Goal: Task Accomplishment & Management: Manage account settings

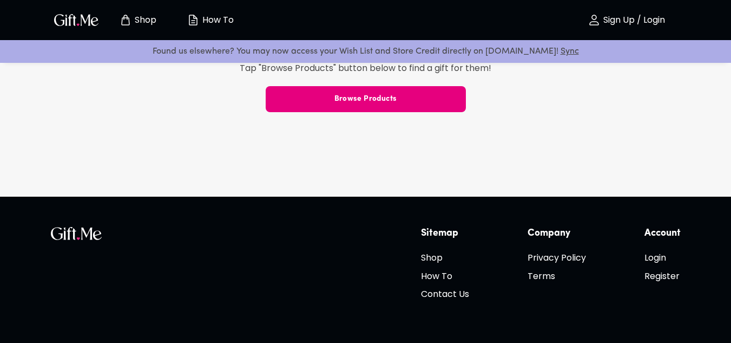
scroll to position [345, 0]
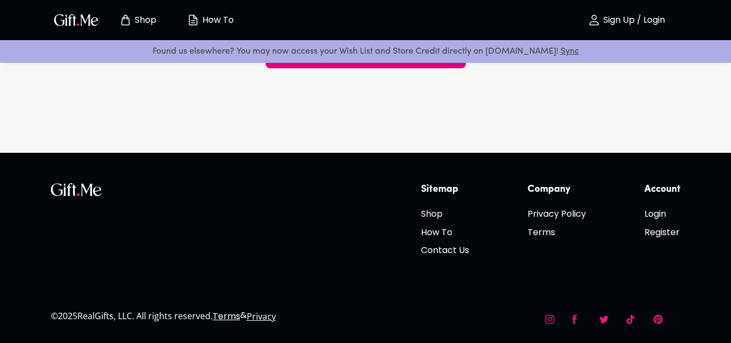
click at [103, 11] on div "Shop" at bounding box center [138, 20] width 73 height 35
click at [89, 20] on img "button" at bounding box center [76, 20] width 49 height 16
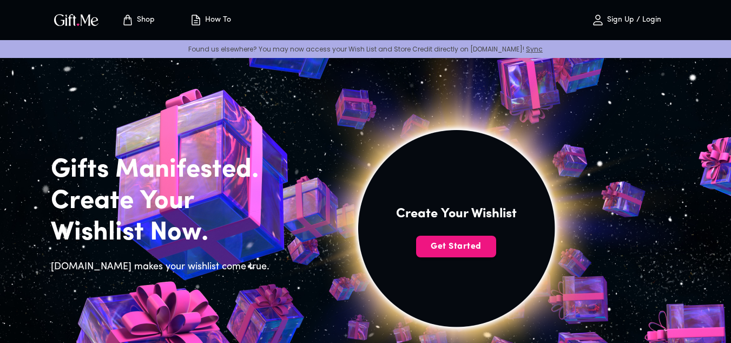
click at [473, 219] on h4 "Create Your Wishlist" at bounding box center [456, 213] width 121 height 17
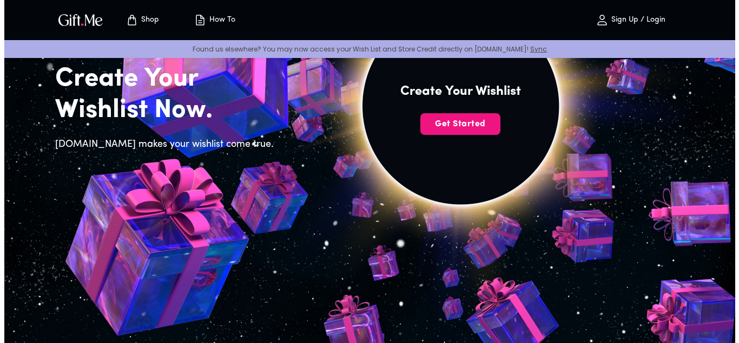
scroll to position [113, 0]
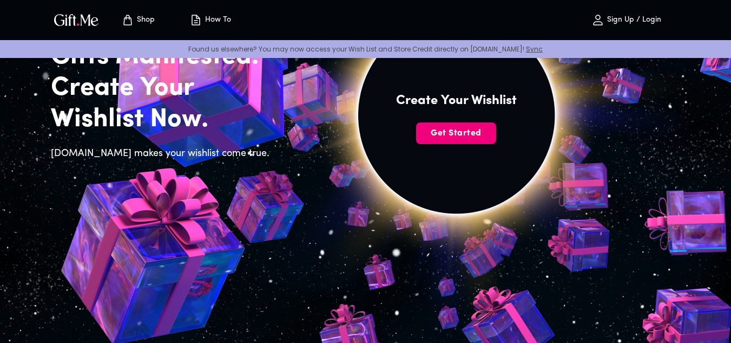
click at [455, 131] on span "Get Started" at bounding box center [456, 133] width 80 height 12
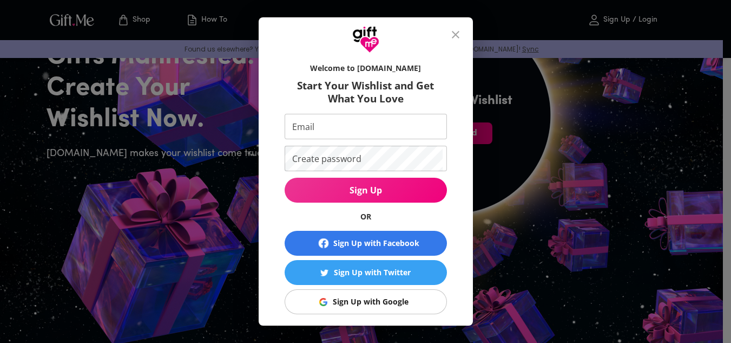
click at [455, 131] on div "Welcome to Gift.me Start Your Wishlist and Get What You Love Email Email Create…" at bounding box center [366, 218] width 180 height 322
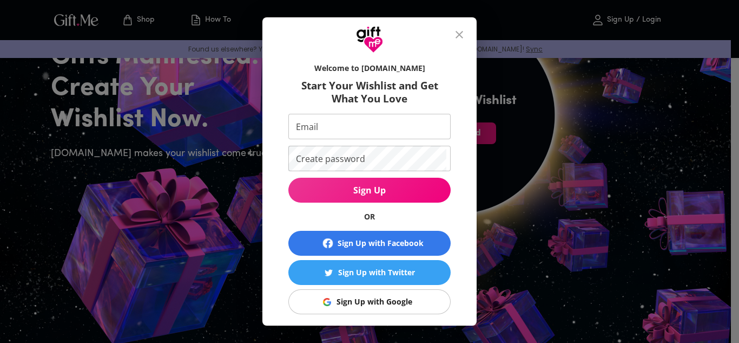
click at [331, 128] on input "Email" at bounding box center [368, 126] width 158 height 25
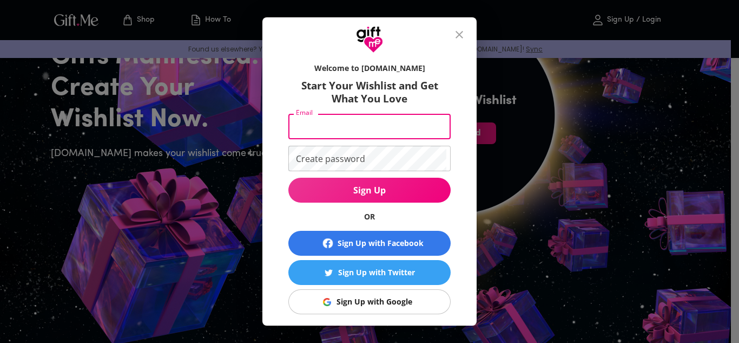
click at [383, 303] on div "Sign Up with Google" at bounding box center [375, 302] width 76 height 12
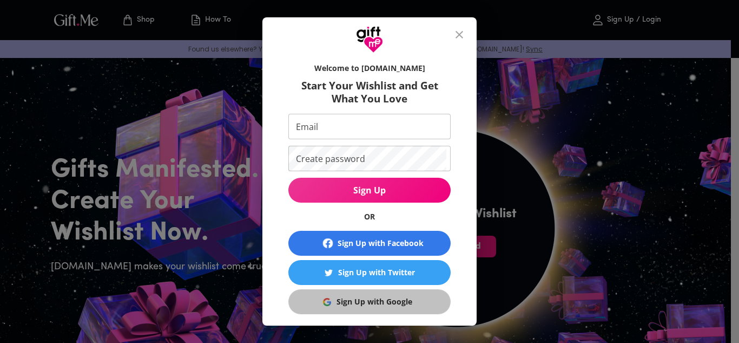
click at [383, 303] on div "Sign Up with Google" at bounding box center [375, 302] width 76 height 12
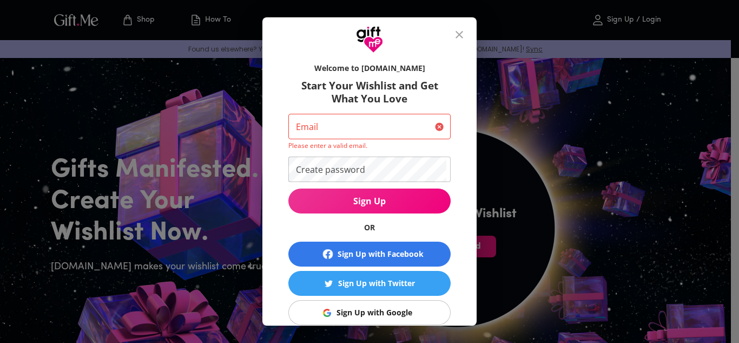
click at [384, 303] on button "Sign Up with Google" at bounding box center [370, 312] width 162 height 25
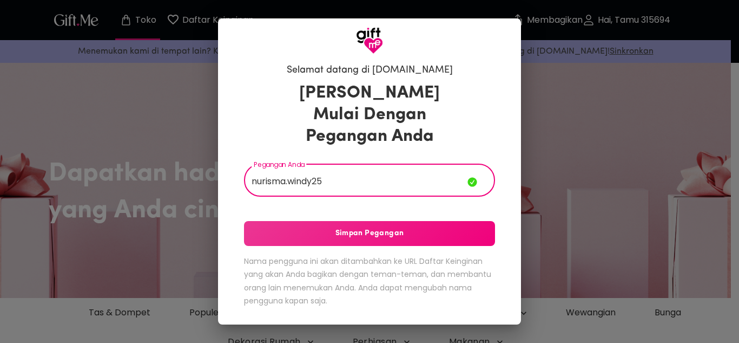
type input "nurisma.windy25"
click at [375, 238] on font "Simpan Pegangan" at bounding box center [370, 233] width 69 height 12
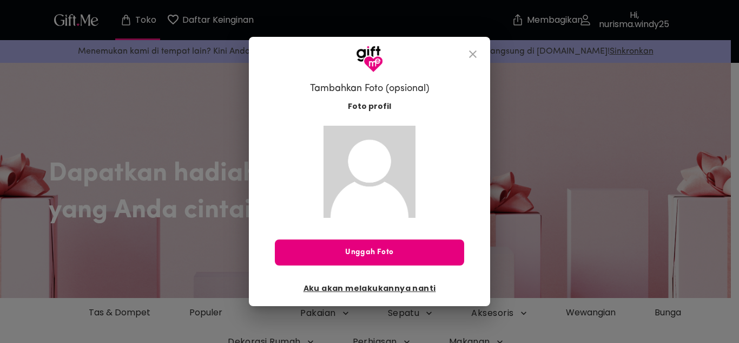
click at [375, 286] on font "Aku akan melakukannya nanti" at bounding box center [370, 288] width 133 height 11
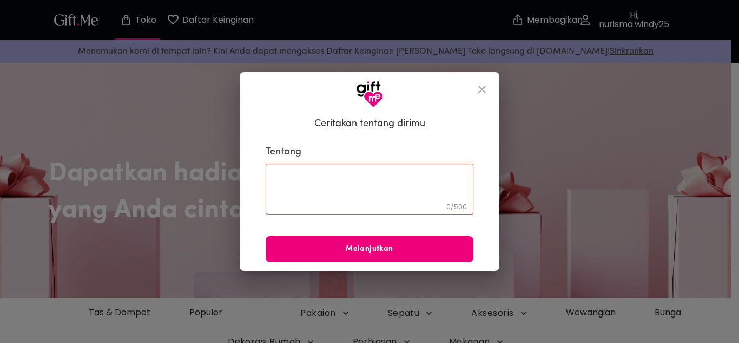
click at [381, 250] on font "Melanjutkan" at bounding box center [369, 249] width 47 height 8
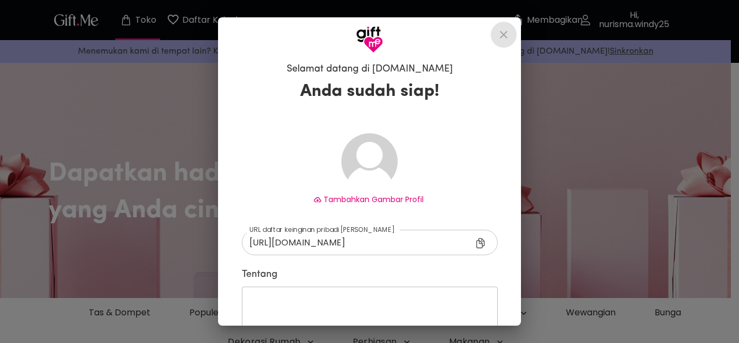
click at [510, 34] on icon "menutup" at bounding box center [503, 34] width 13 height 13
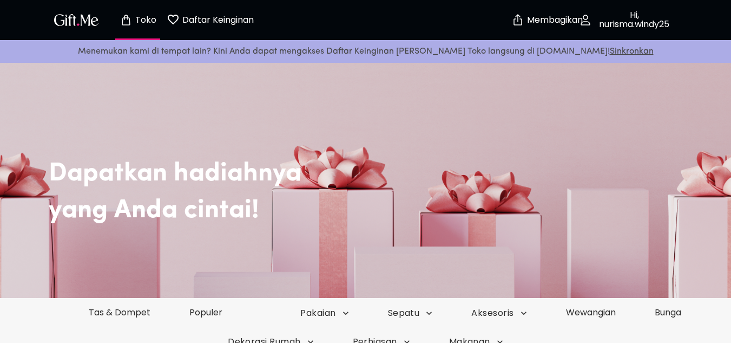
click at [74, 23] on img "button" at bounding box center [76, 20] width 49 height 16
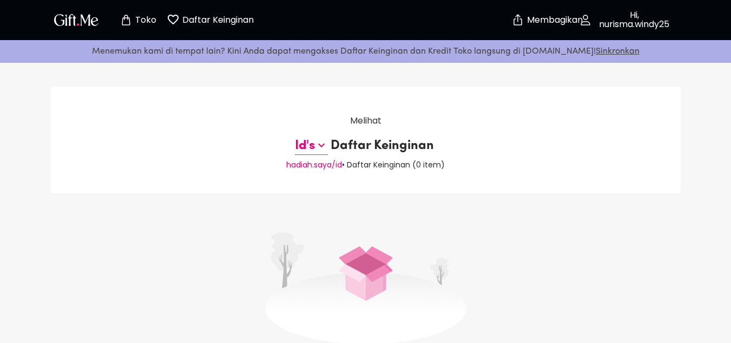
click at [371, 112] on div "Melihat Id's Daftar Keinginan hadiah.saya/id • Daftar Keinginan ( 0 item )" at bounding box center [366, 140] width 630 height 107
drag, startPoint x: 403, startPoint y: 214, endPoint x: 453, endPoint y: 193, distance: 54.4
click at [453, 193] on div "Melihat Id's Daftar Keinginan hadiah.saya/id • Daftar Keinginan ( 0 item ) Tida…" at bounding box center [365, 275] width 731 height 377
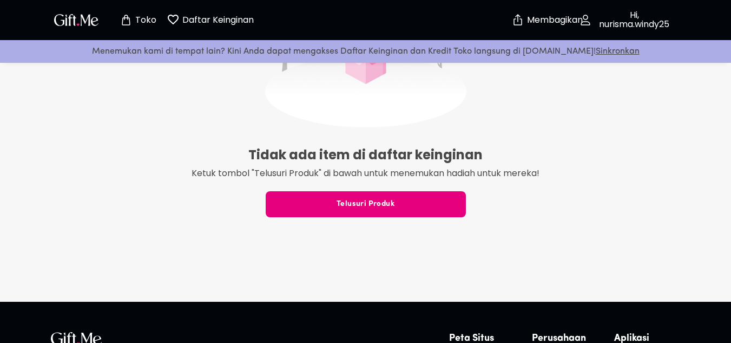
scroll to position [214, 0]
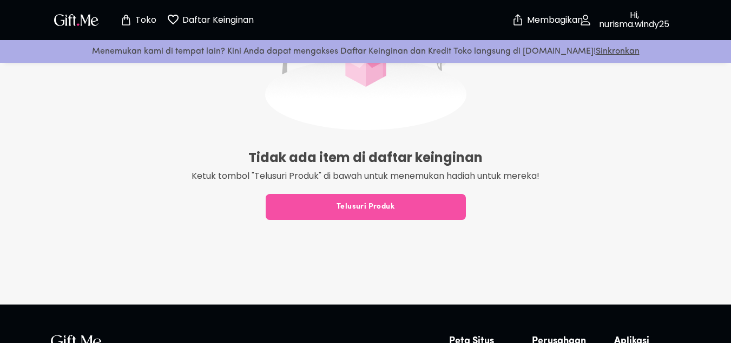
click at [408, 211] on span "Telusuri Produk" at bounding box center [366, 207] width 200 height 12
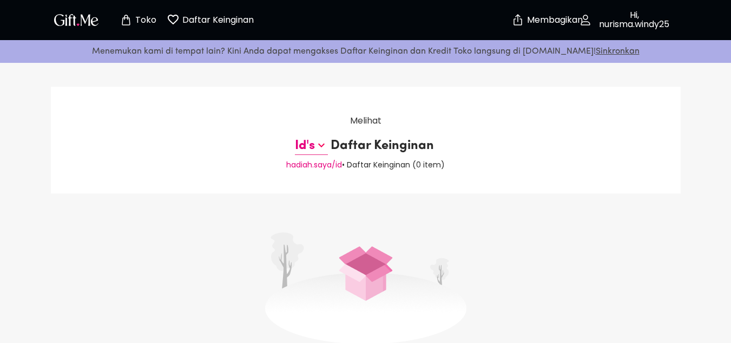
click at [318, 139] on icon at bounding box center [321, 145] width 13 height 13
click at [511, 138] on div "Melihat Id's Daftar Keinginan hadiah.saya/id • Daftar Keinginan ( 0 item )" at bounding box center [366, 140] width 630 height 107
click at [596, 49] on font "Sinkronkan" at bounding box center [618, 51] width 44 height 9
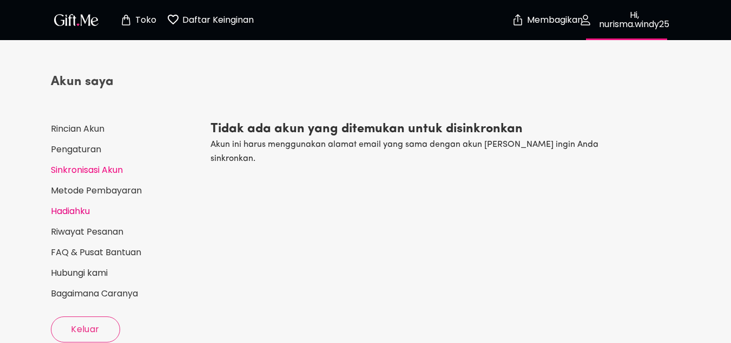
click at [99, 209] on link "Hadiahku" at bounding box center [126, 211] width 151 height 12
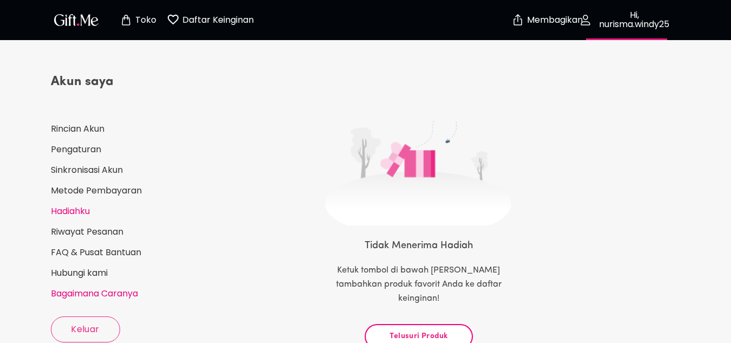
click at [106, 296] on font "Bagaimana Caranya" at bounding box center [94, 293] width 87 height 12
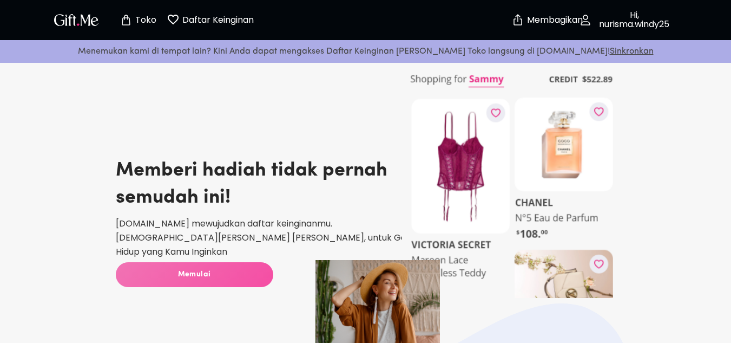
click at [161, 269] on span "Memulai" at bounding box center [195, 274] width 158 height 12
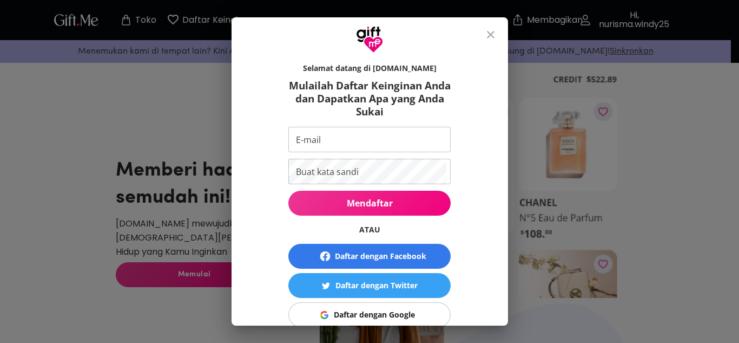
click at [473, 37] on div at bounding box center [370, 35] width 277 height 36
click at [488, 30] on icon "menutup" at bounding box center [490, 34] width 13 height 13
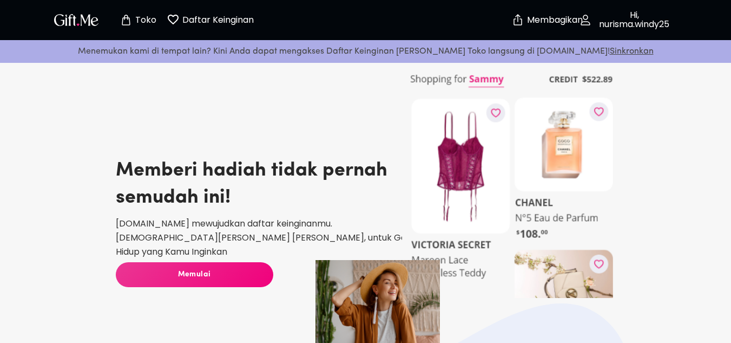
click at [557, 17] on font "Membagikan" at bounding box center [555, 20] width 56 height 12
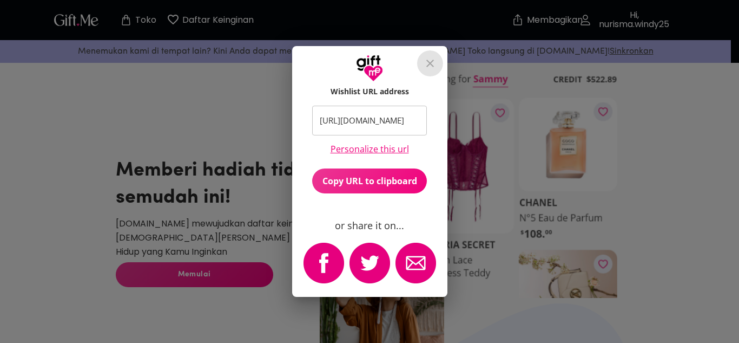
click at [421, 64] on button "close" at bounding box center [430, 63] width 26 height 26
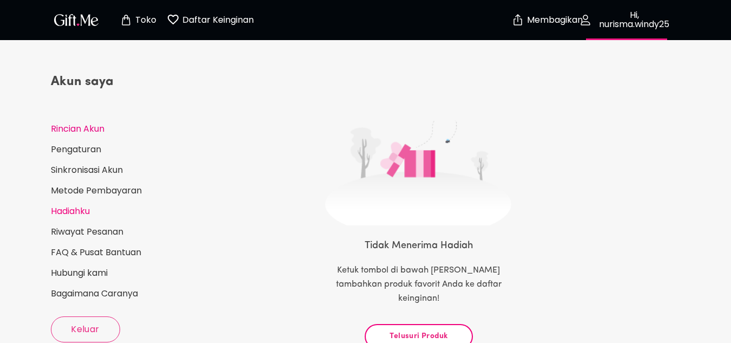
click at [71, 123] on font "Rincian Akun" at bounding box center [78, 128] width 54 height 12
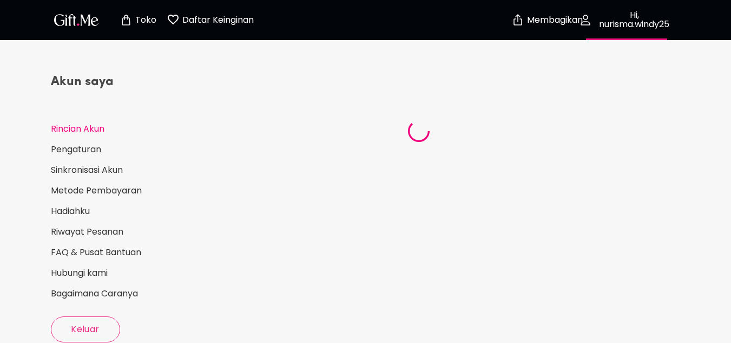
select select "US"
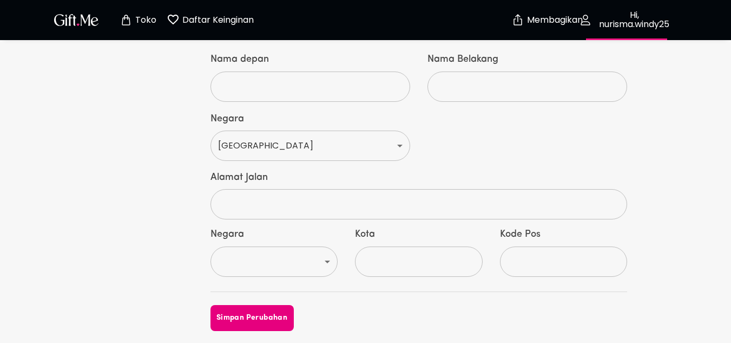
scroll to position [660, 0]
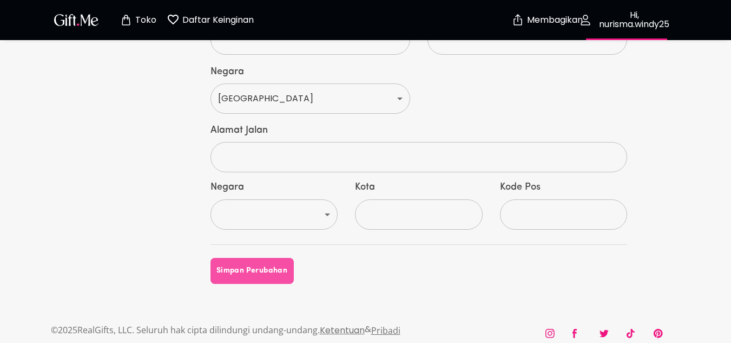
click at [268, 266] on font "Simpan Perubahan" at bounding box center [252, 270] width 71 height 8
click at [313, 90] on select "Amerika Serikat Afganistan Kepulauan Åland Albania Aljazair Samoa Amerika Andor…" at bounding box center [311, 98] width 200 height 30
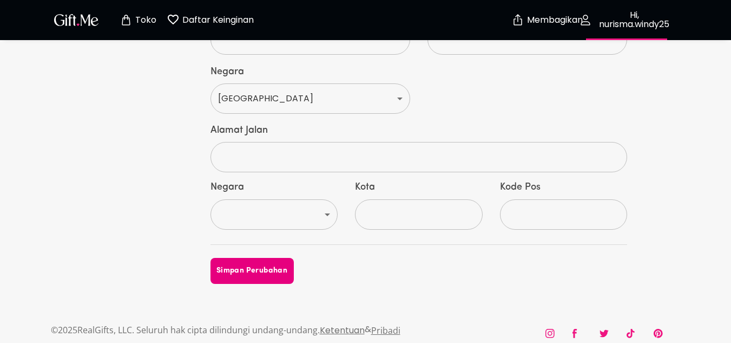
click at [132, 32] on button "Toko" at bounding box center [138, 20] width 60 height 35
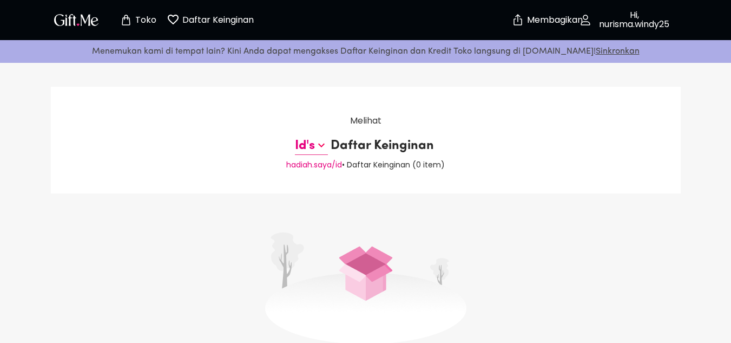
click at [382, 240] on img at bounding box center [365, 288] width 201 height 112
